Goal: Information Seeking & Learning: Learn about a topic

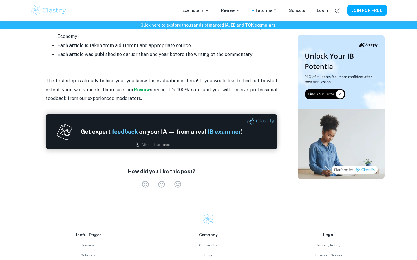
scroll to position [915, 0]
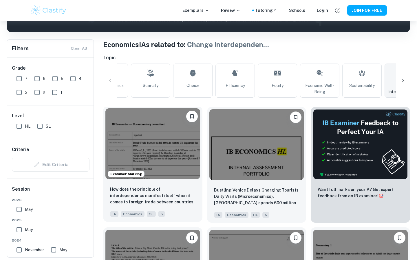
scroll to position [122, 0]
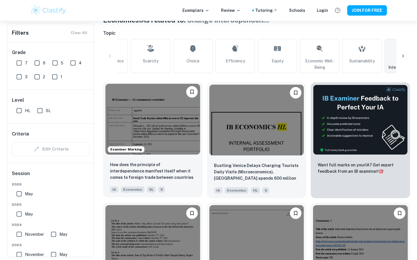
click at [122, 109] on img at bounding box center [152, 119] width 95 height 71
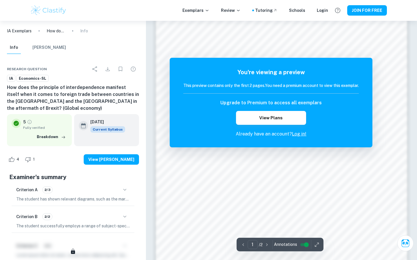
scroll to position [448, 0]
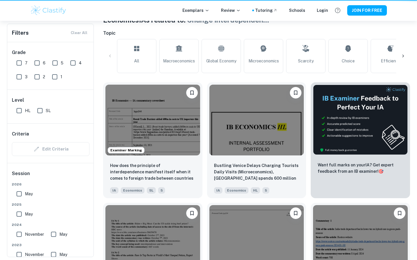
scroll to position [0, 155]
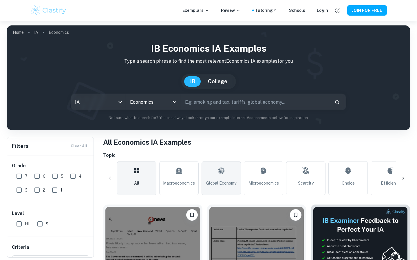
click at [212, 173] on link "Global Economy" at bounding box center [220, 178] width 39 height 34
type input "Global Economy"
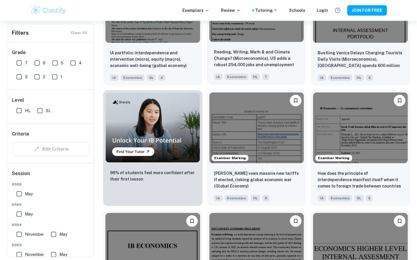
scroll to position [374, 0]
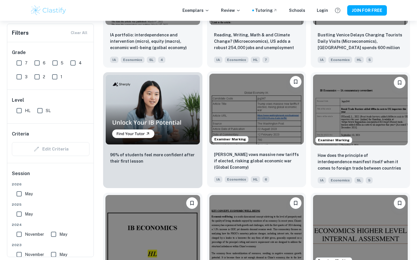
click at [258, 129] on img at bounding box center [256, 109] width 95 height 71
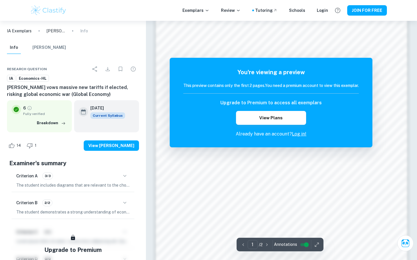
scroll to position [371, 0]
click at [300, 135] on link "Log in!" at bounding box center [299, 133] width 14 height 5
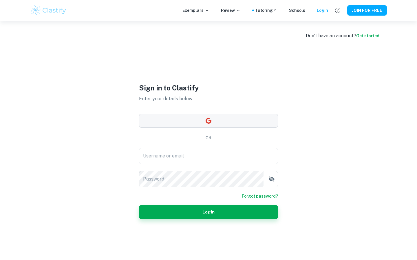
click at [194, 120] on button "button" at bounding box center [208, 121] width 139 height 14
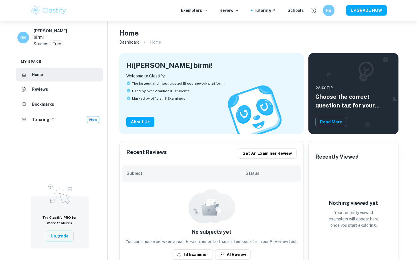
click at [184, 13] on div "Exemplars Review Tutoring Schools NB UPGRADE NOW" at bounding box center [208, 11] width 370 height 12
click at [196, 10] on p "Exemplars" at bounding box center [194, 10] width 27 height 6
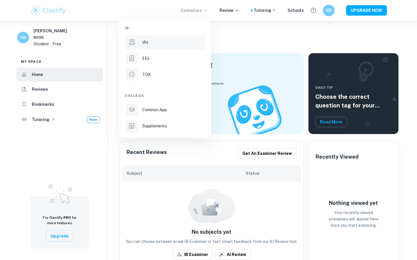
click at [155, 41] on div "IAs" at bounding box center [173, 42] width 62 height 6
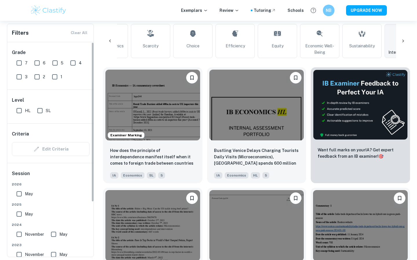
scroll to position [137, 0]
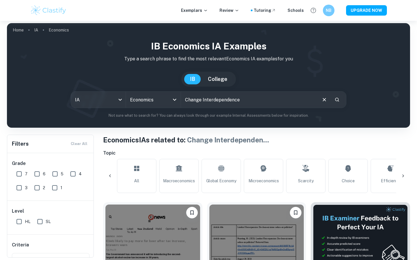
scroll to position [0, 155]
